Goal: Information Seeking & Learning: Learn about a topic

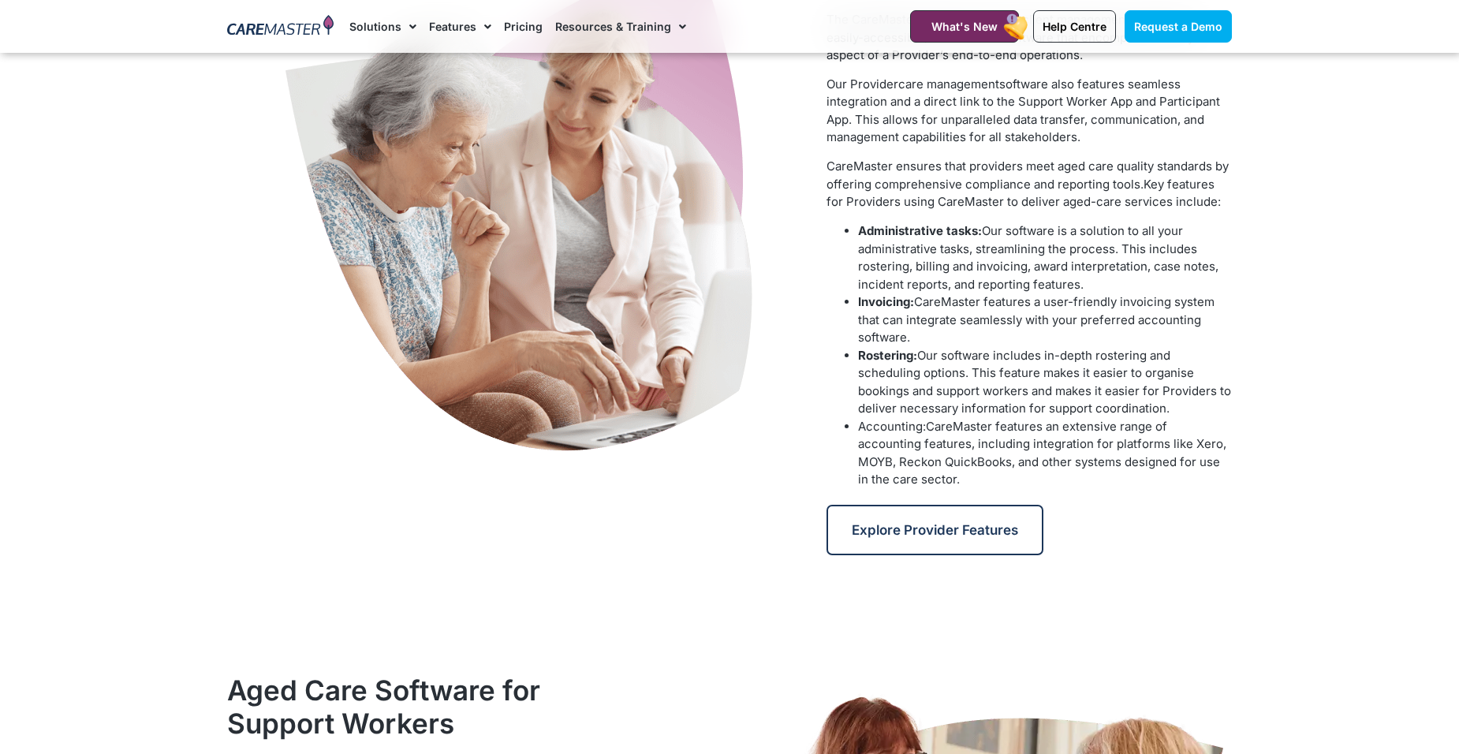
scroll to position [1025, 0]
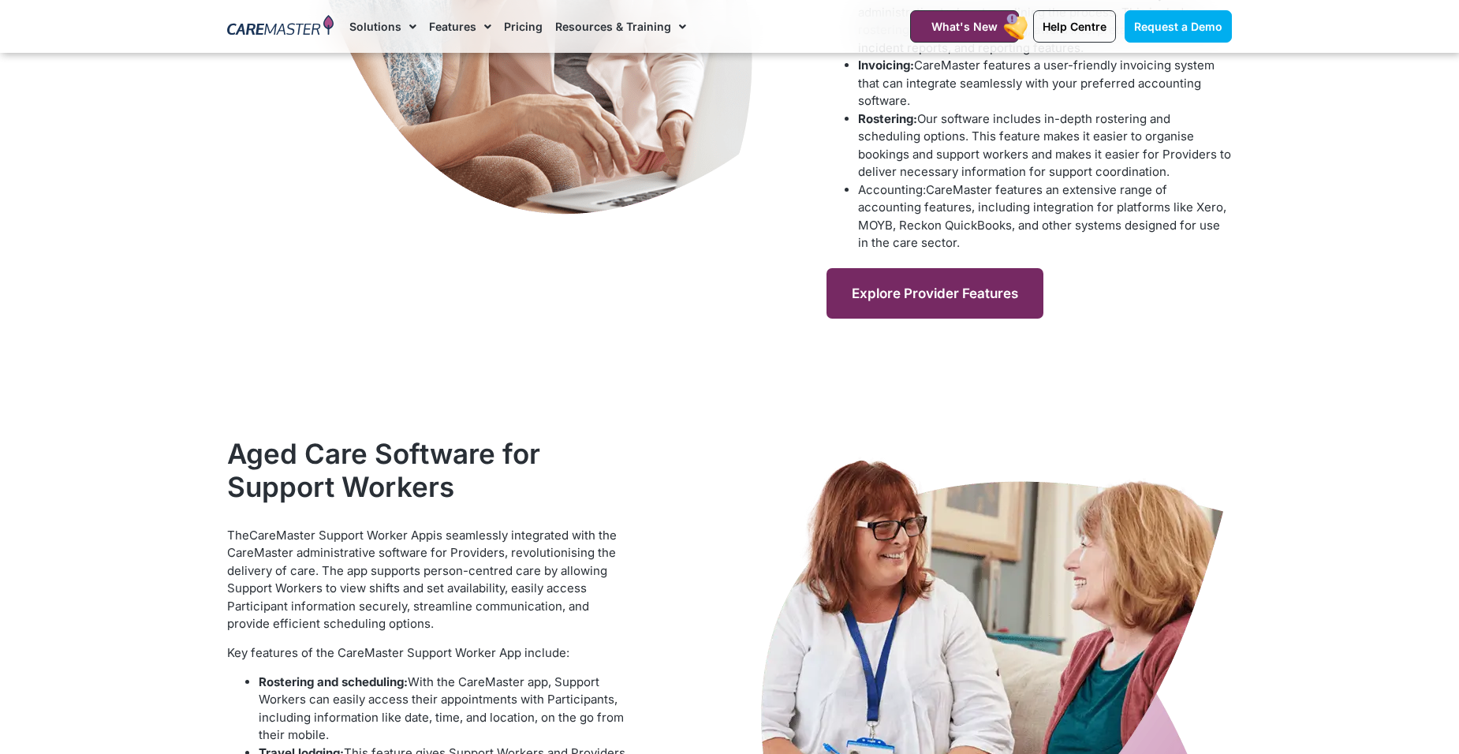
click at [945, 279] on link "Explore Provider Features" at bounding box center [934, 293] width 217 height 50
